Goal: Transaction & Acquisition: Obtain resource

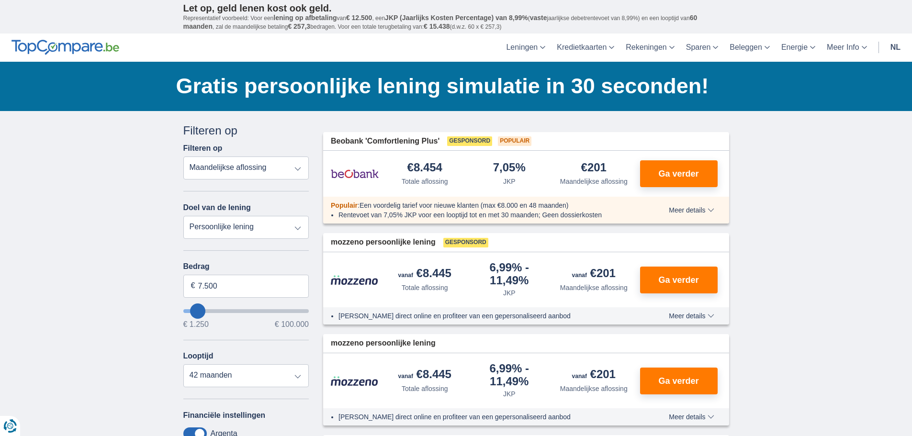
click at [248, 229] on select "Persoonlijke lening Auto Moto / fiets Mobilhome / caravan Renovatie Energie Sch…" at bounding box center [246, 227] width 126 height 23
select select "vehicleLoan"
click at [183, 216] on select "Persoonlijke lening Auto Moto / fiets Mobilhome / caravan Renovatie Energie Sch…" at bounding box center [246, 227] width 126 height 23
select select "3-4"
type input "15.000"
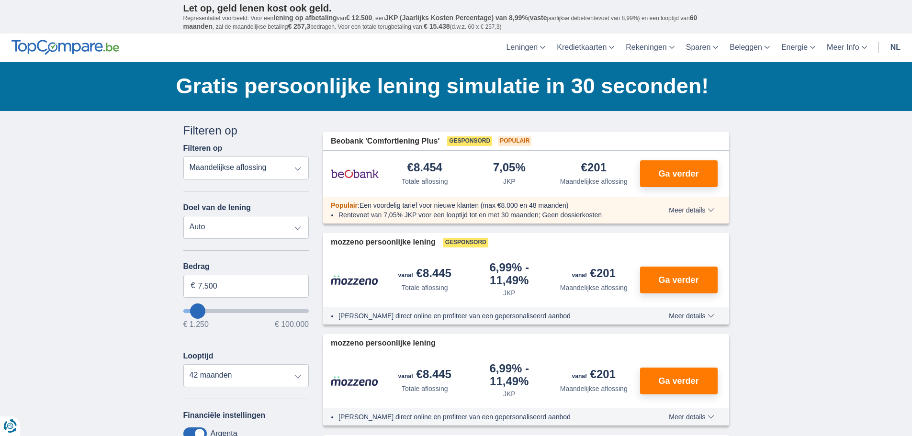
type input "15250"
select select "60"
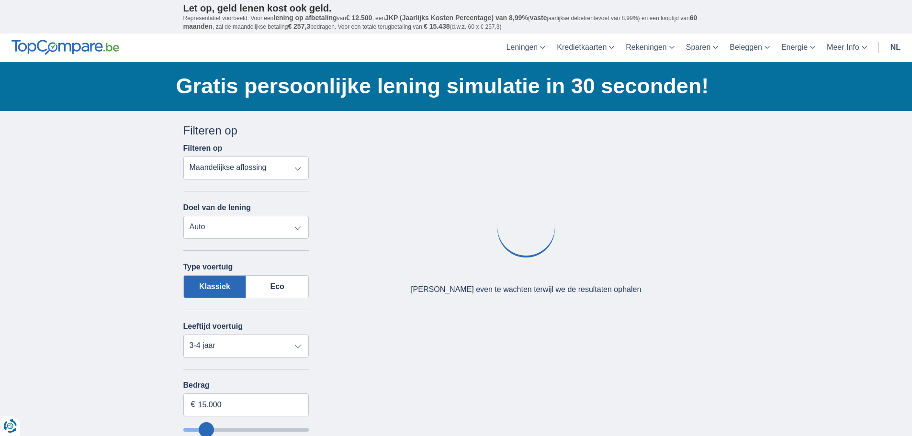
click at [256, 173] on select "Totale aflossing JKP Maandelijkse aflossing" at bounding box center [246, 167] width 126 height 23
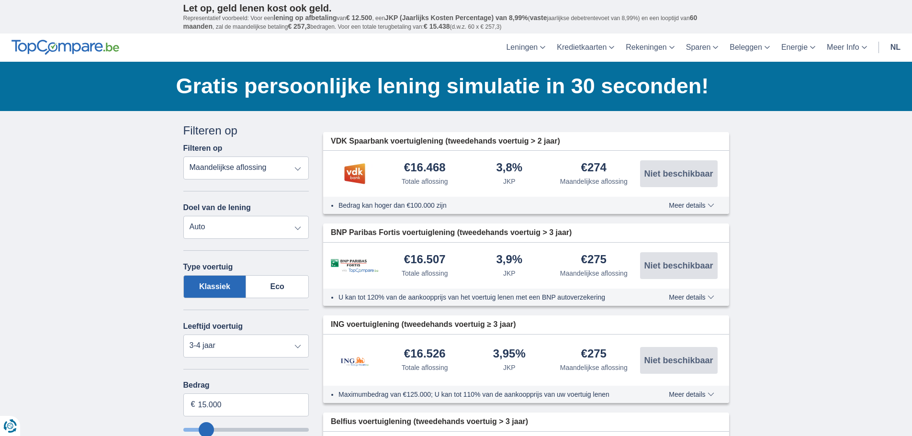
click at [183, 156] on select "Totale aflossing JKP Maandelijkse aflossing" at bounding box center [246, 167] width 126 height 23
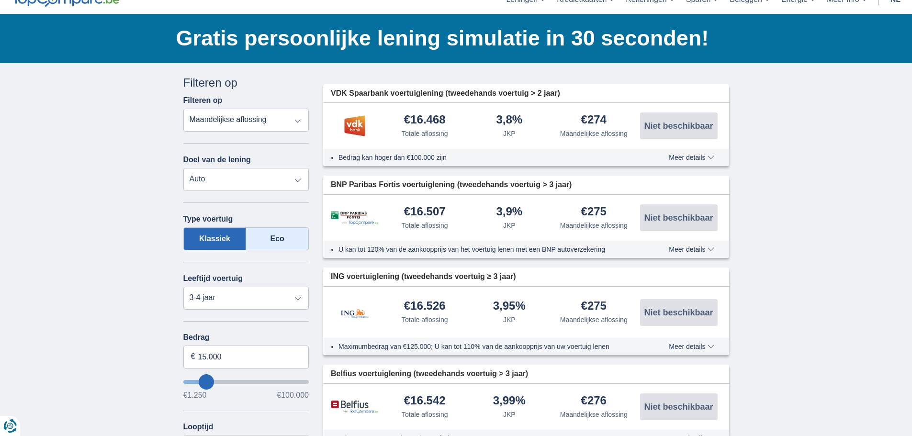
click at [266, 239] on label "Eco" at bounding box center [277, 238] width 63 height 23
click at [0, 0] on input "Eco" at bounding box center [0, 0] width 0 height 0
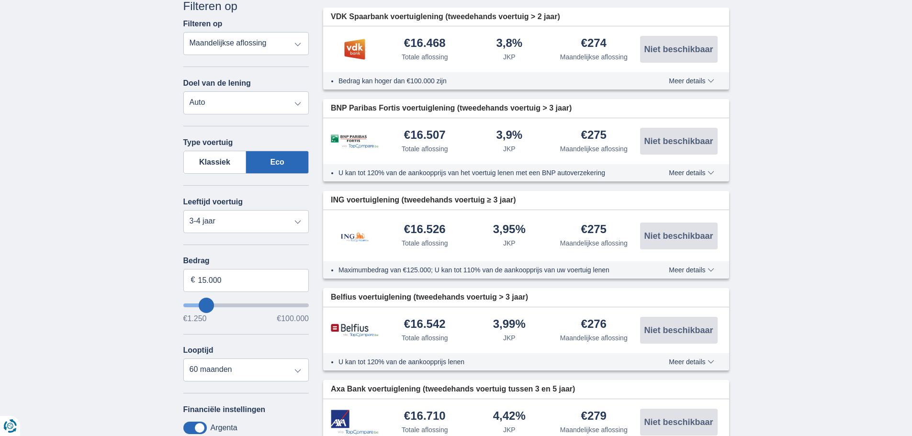
scroll to position [144, 0]
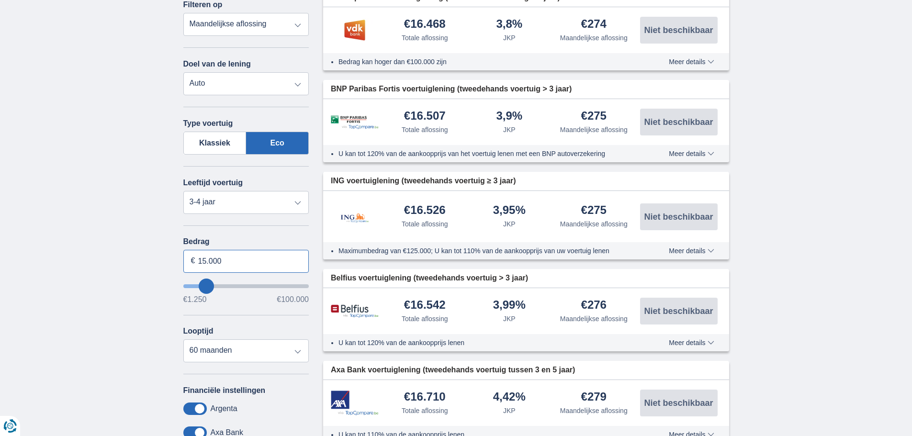
drag, startPoint x: 224, startPoint y: 261, endPoint x: 188, endPoint y: 260, distance: 36.4
click at [188, 260] on input "15.000" at bounding box center [246, 261] width 126 height 23
drag, startPoint x: 225, startPoint y: 266, endPoint x: 193, endPoint y: 265, distance: 32.1
click at [193, 265] on div "29.800 €" at bounding box center [246, 261] width 126 height 23
type input "25.000"
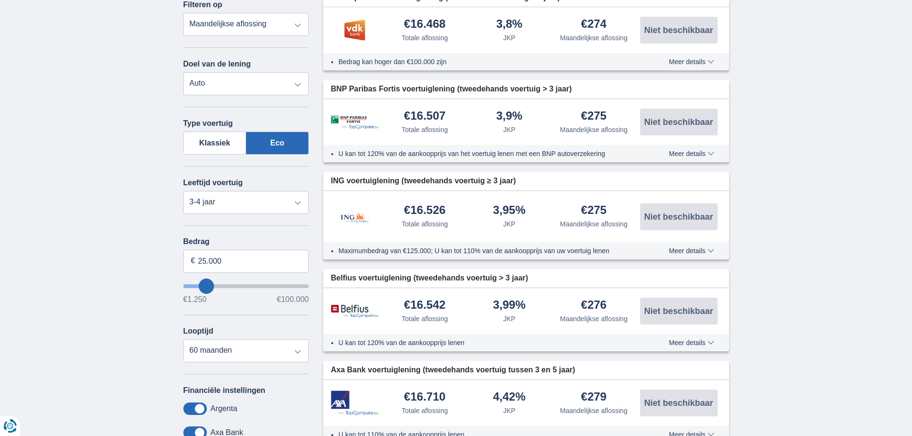
type input "25250"
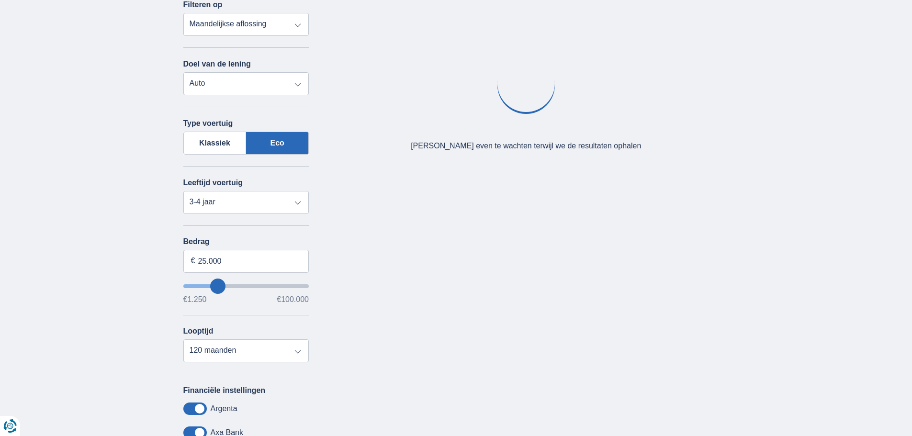
click at [157, 279] on div "× widget.non-eligible-application.title widget.non-eligible-application.text no…" at bounding box center [456, 271] width 912 height 608
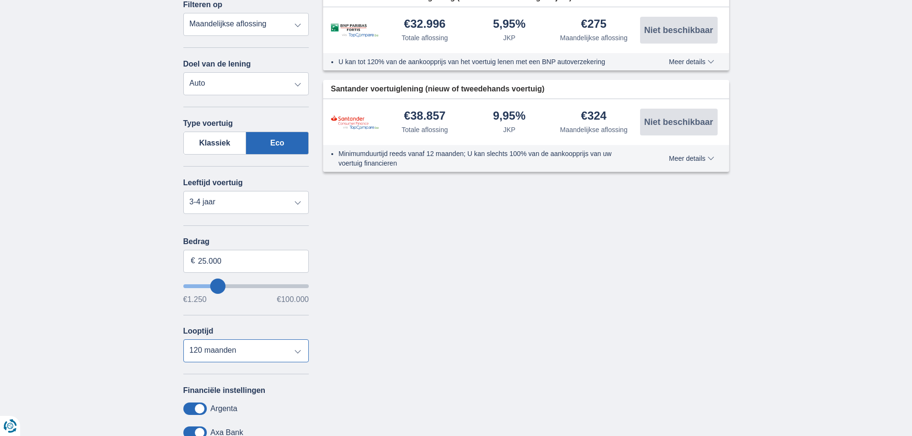
click at [235, 353] on select "12 maanden 18 maanden 24 maanden 30 maanden 36 maanden 42 maanden 48 maanden 60…" at bounding box center [246, 350] width 126 height 23
select select "60"
click at [183, 339] on select "12 maanden 18 maanden 24 maanden 30 maanden 36 maanden 42 maanden 48 maanden 60…" at bounding box center [246, 350] width 126 height 23
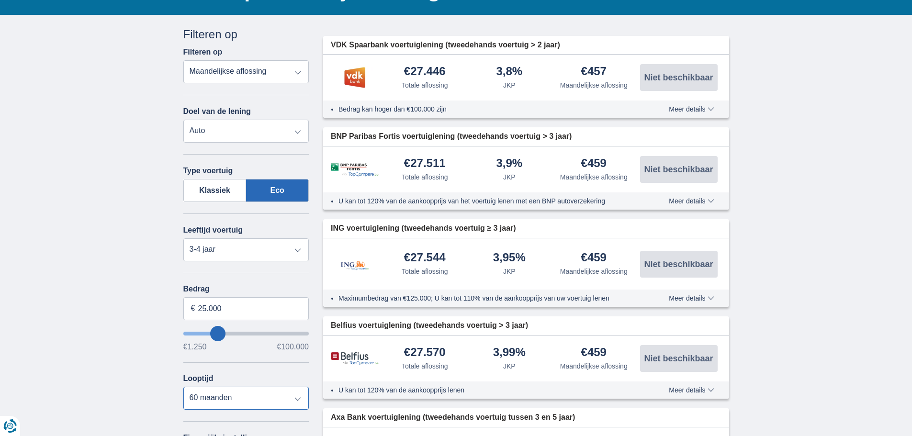
scroll to position [96, 0]
